Goal: Task Accomplishment & Management: Manage account settings

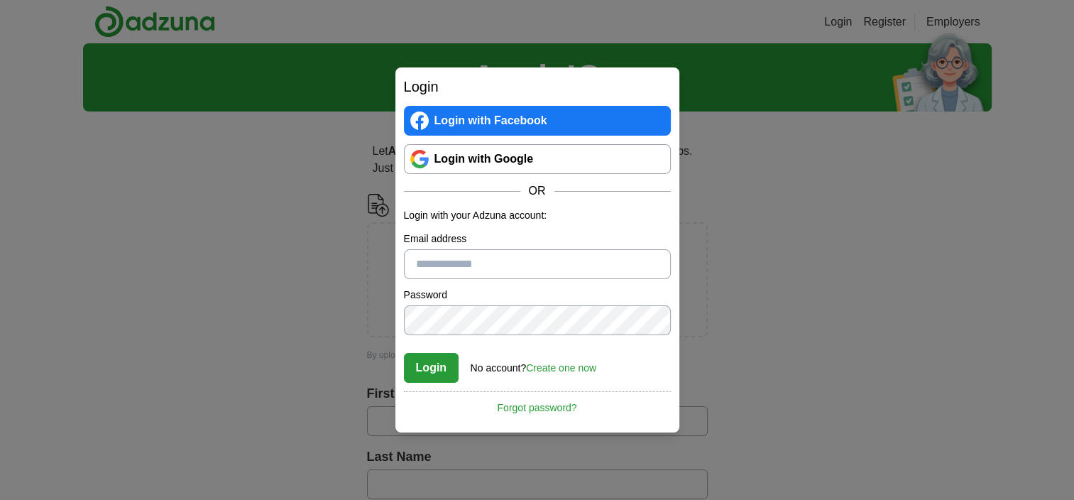
click at [514, 158] on link "Login with Google" at bounding box center [537, 159] width 267 height 30
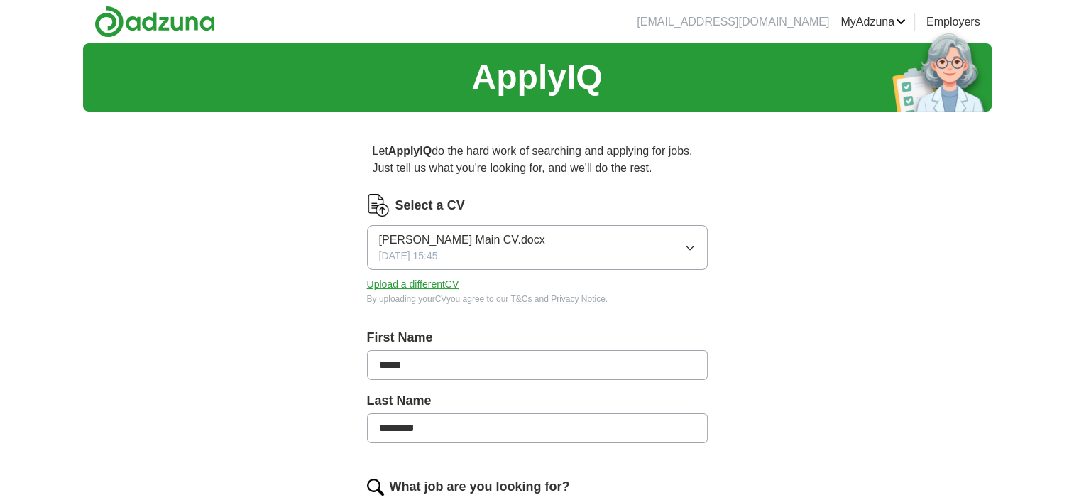
click at [531, 231] on button "[PERSON_NAME] Main CV.docx [DATE] 15:45" at bounding box center [537, 247] width 341 height 45
click at [0, 0] on link "CVs" at bounding box center [0, 0] width 0 height 0
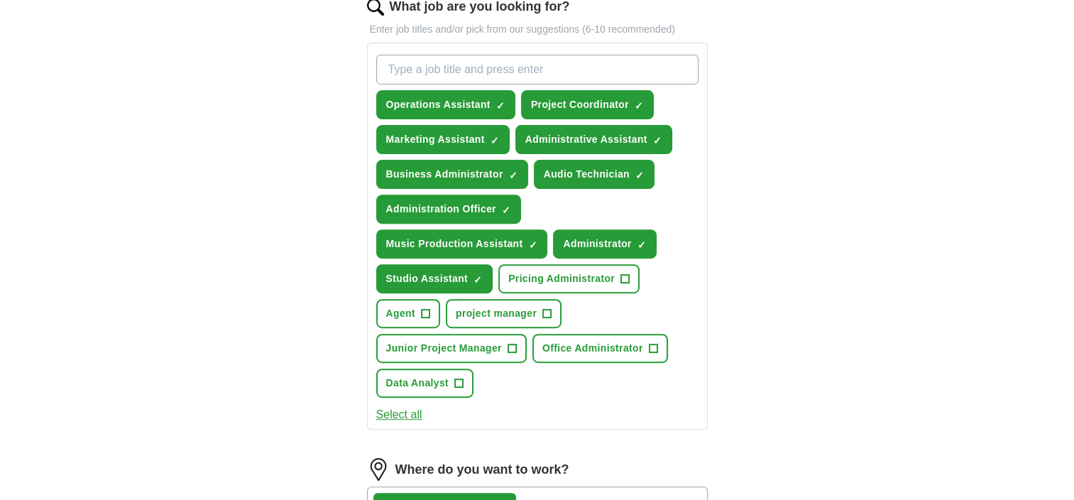
scroll to position [487, 0]
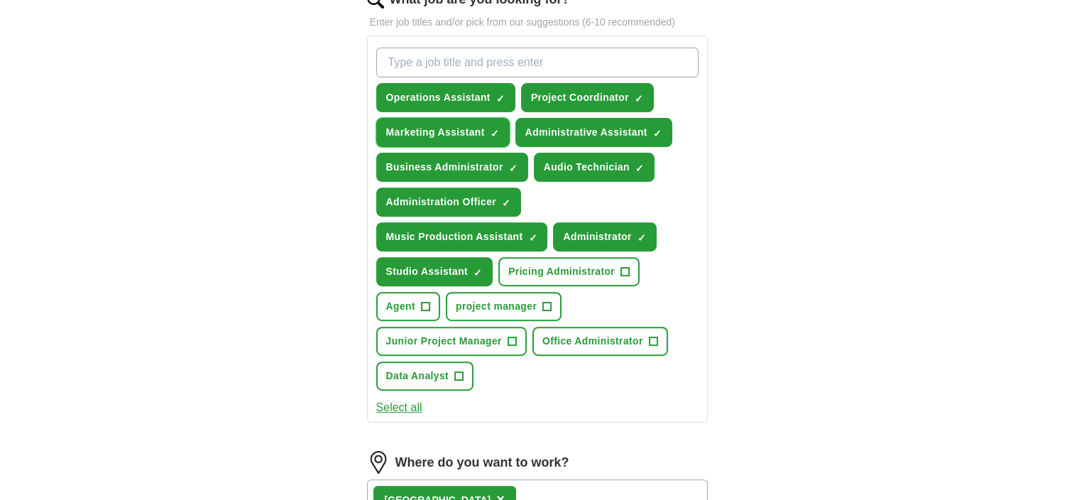
click at [0, 0] on span "×" at bounding box center [0, 0] width 0 height 0
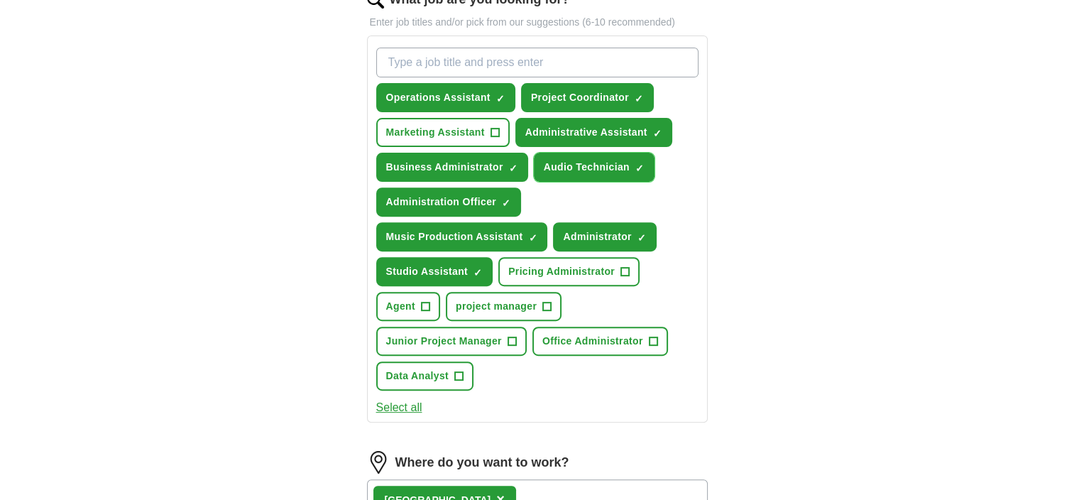
click at [0, 0] on span "×" at bounding box center [0, 0] width 0 height 0
click at [636, 162] on span "+" at bounding box center [640, 167] width 9 height 11
click at [0, 0] on span "×" at bounding box center [0, 0] width 0 height 0
click at [462, 58] on input "What job are you looking for?" at bounding box center [537, 63] width 322 height 30
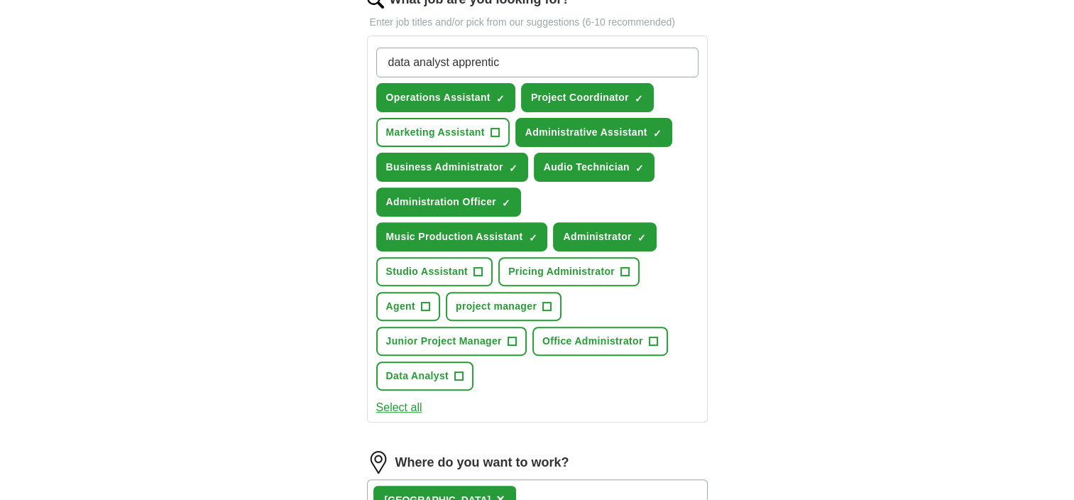
type input "data analyst apprentice"
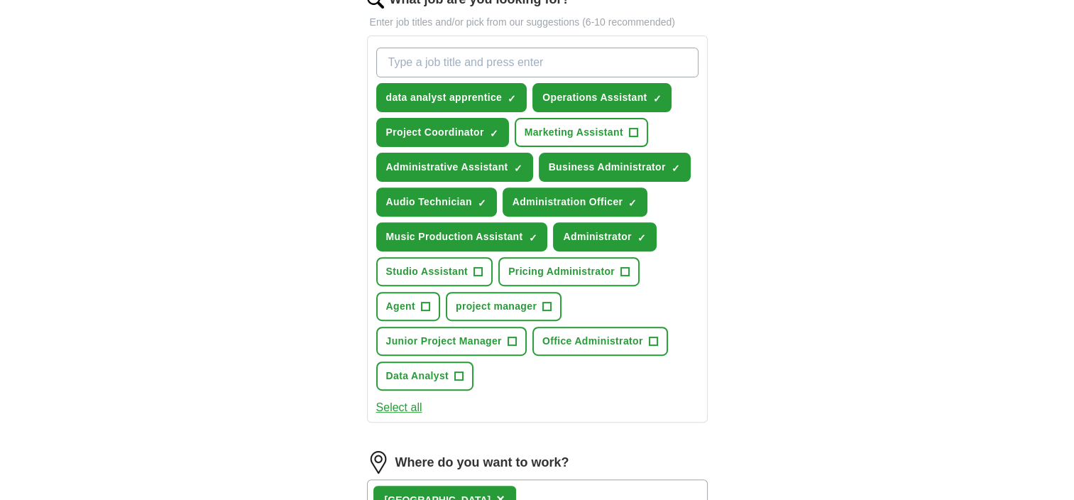
click at [481, 60] on input "What job are you looking for?" at bounding box center [537, 63] width 322 height 30
type input "project manager apprentice"
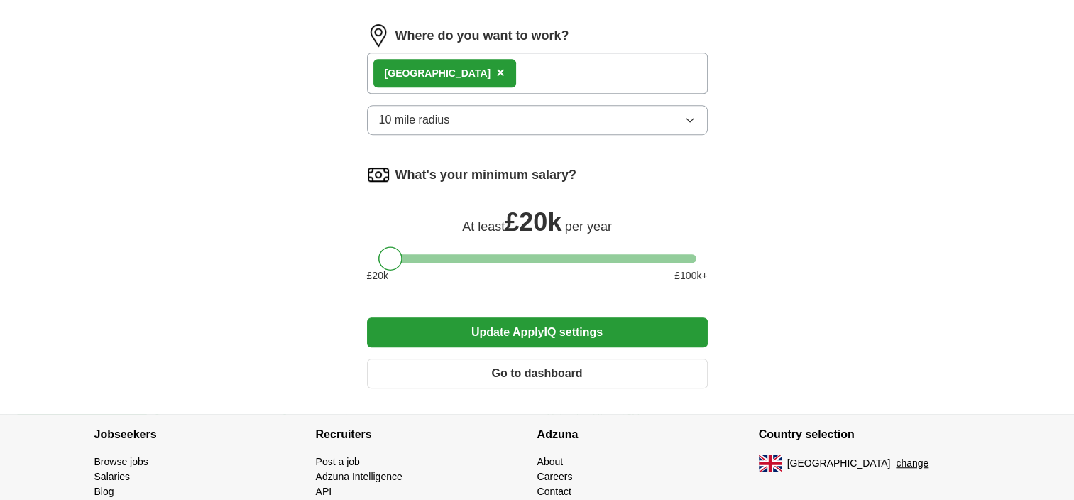
scroll to position [960, 0]
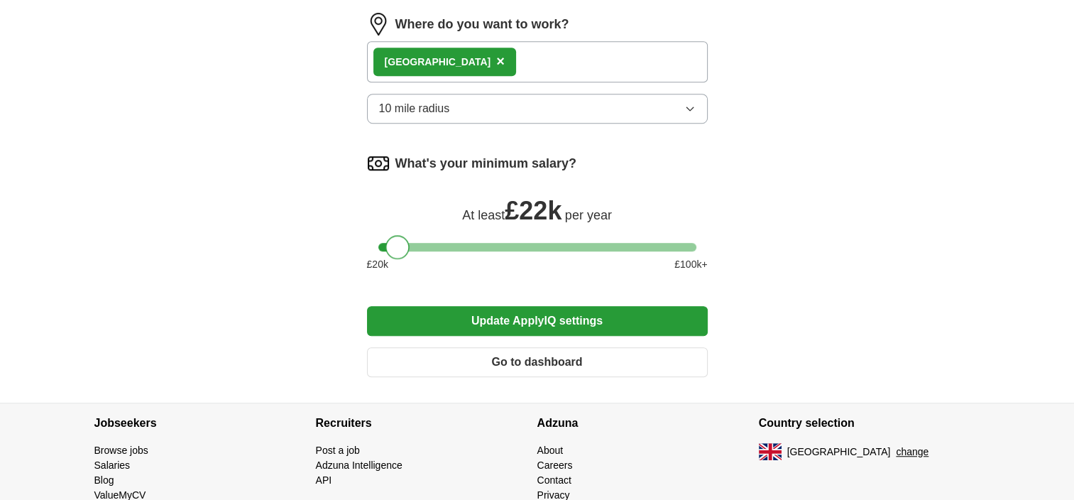
drag, startPoint x: 386, startPoint y: 243, endPoint x: 393, endPoint y: 245, distance: 7.4
click at [393, 245] on div at bounding box center [398, 247] width 24 height 24
click at [400, 244] on div at bounding box center [394, 247] width 24 height 24
click at [503, 310] on button "Update ApplyIQ settings" at bounding box center [537, 321] width 341 height 30
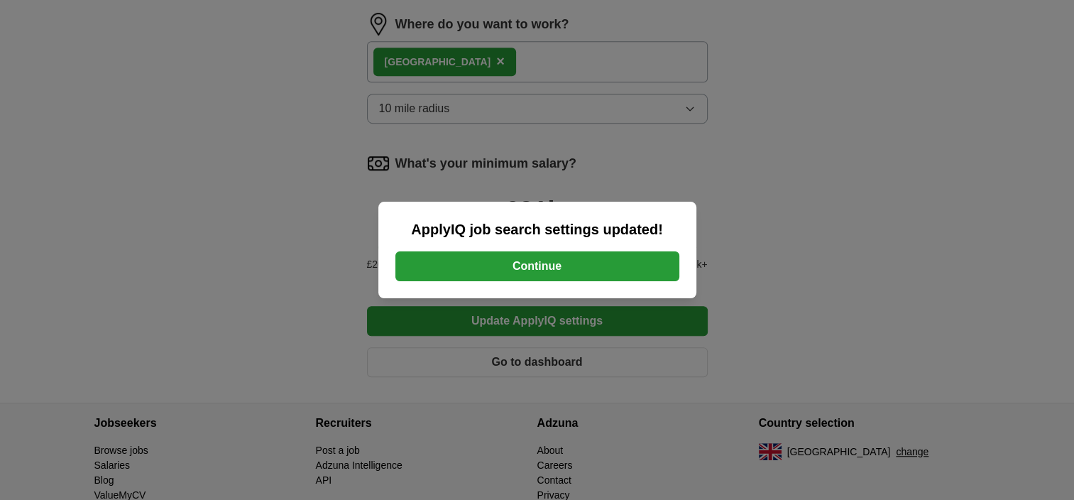
click at [534, 266] on button "Continue" at bounding box center [538, 266] width 284 height 30
